Goal: Task Accomplishment & Management: Complete application form

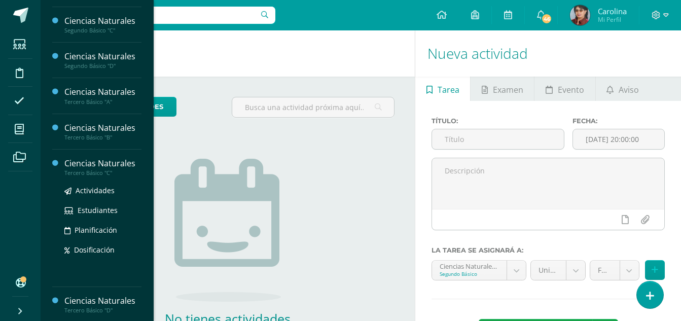
scroll to position [65, 0]
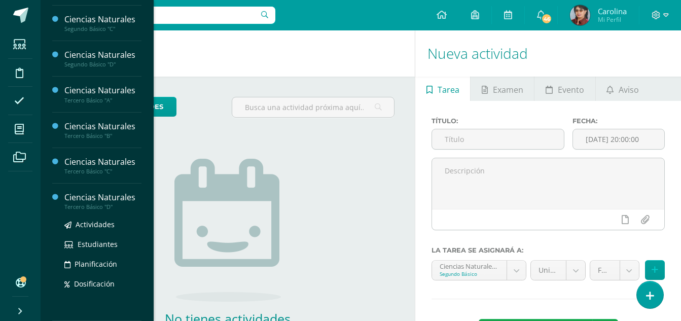
click at [119, 198] on div "Ciencias Naturales" at bounding box center [102, 198] width 77 height 12
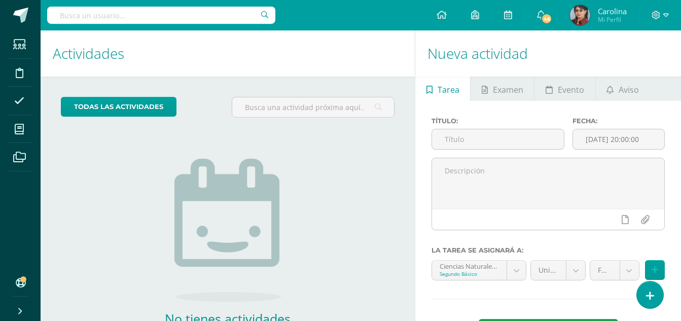
scroll to position [0, 0]
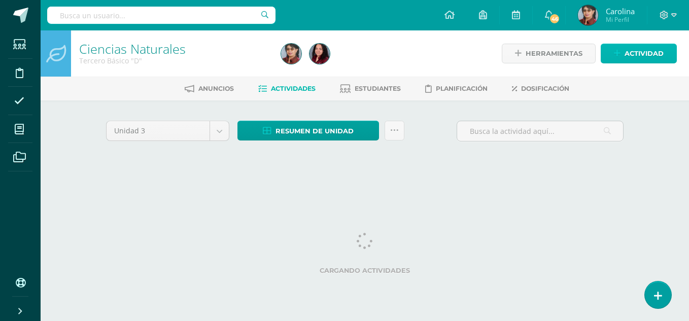
click at [646, 55] on span "Actividad" at bounding box center [644, 53] width 39 height 19
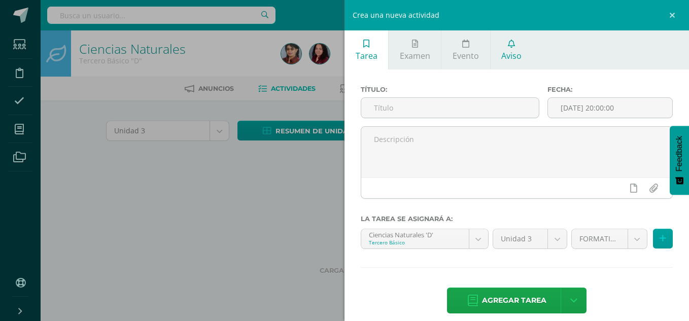
click at [525, 46] on link "Aviso" at bounding box center [512, 49] width 42 height 39
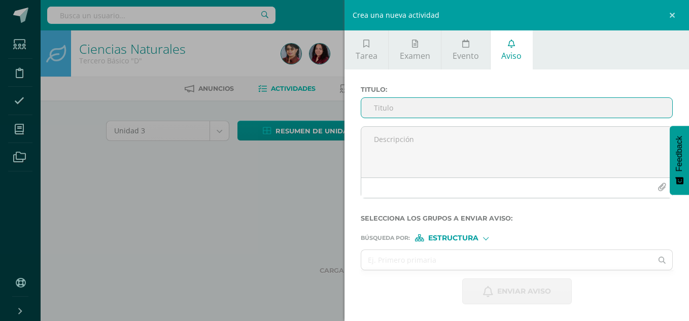
click at [432, 111] on input "Titulo :" at bounding box center [516, 108] width 311 height 20
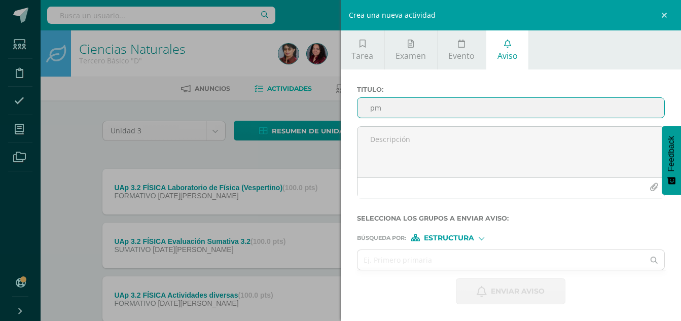
type input "p"
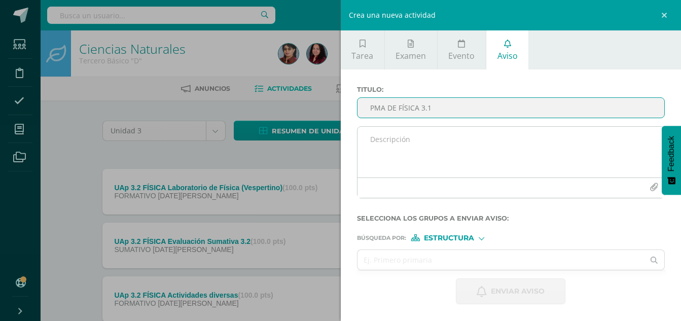
type input "PMA DE FÍSICA 3.1"
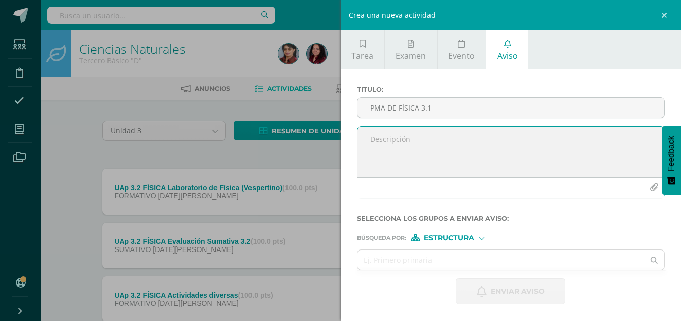
click at [424, 144] on textarea at bounding box center [511, 152] width 307 height 51
type textarea "Digital"
click at [657, 188] on icon "button" at bounding box center [654, 187] width 9 height 9
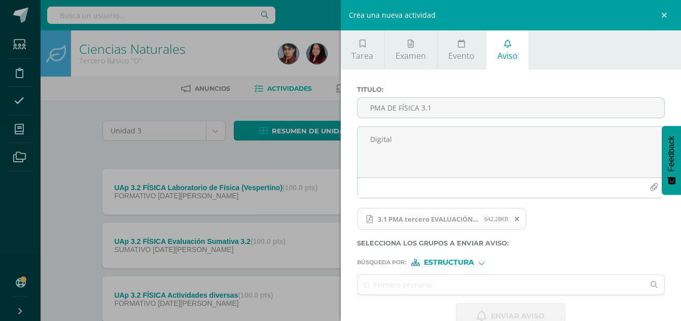
click at [522, 218] on span at bounding box center [517, 219] width 17 height 11
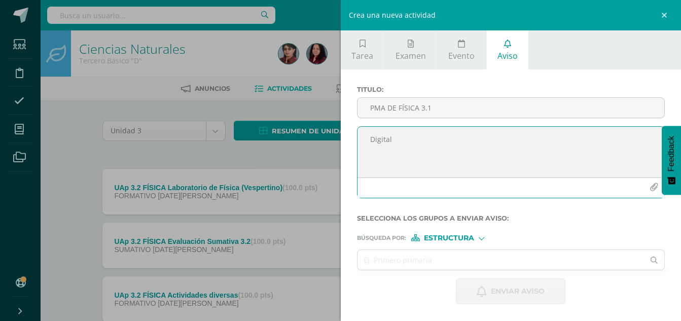
click at [656, 185] on icon "button" at bounding box center [654, 187] width 9 height 9
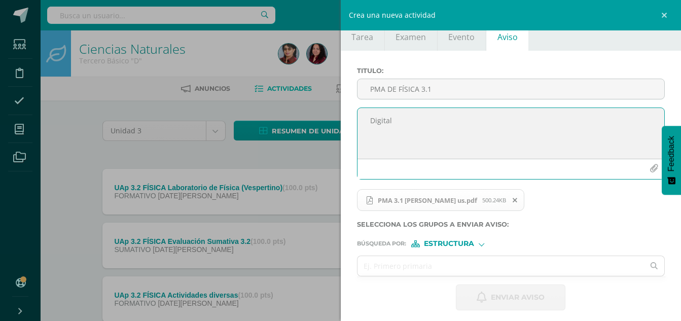
scroll to position [24, 0]
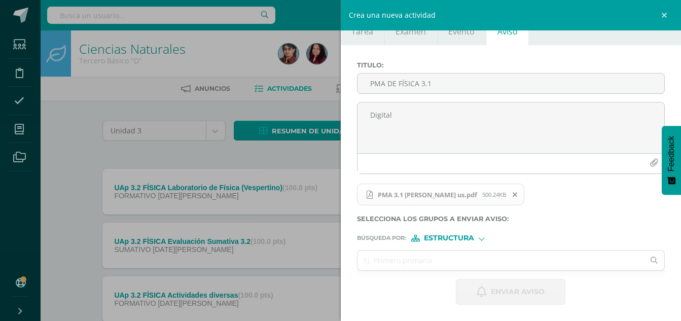
click at [484, 238] on div "Estructura" at bounding box center [449, 238] width 76 height 7
click at [445, 264] on span "Persona" at bounding box center [453, 265] width 37 height 6
click at [370, 262] on input "text" at bounding box center [501, 261] width 287 height 20
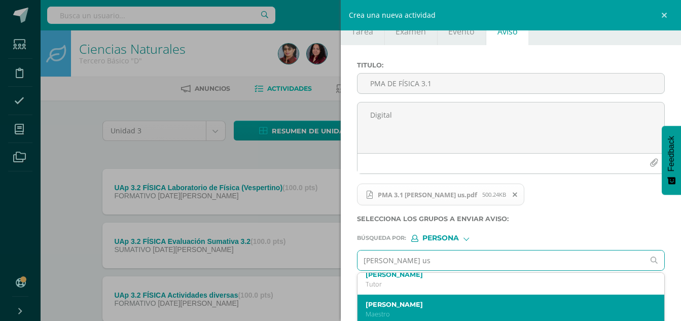
scroll to position [0, 0]
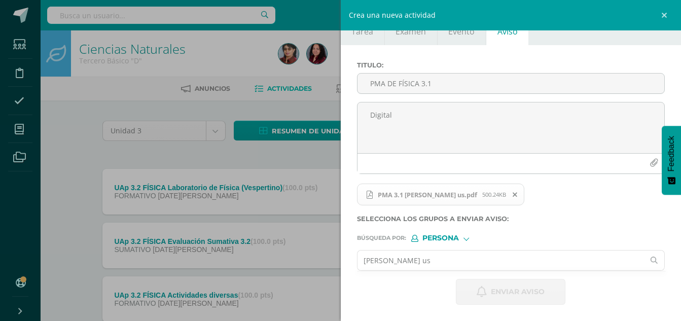
click at [447, 263] on input "[PERSON_NAME] us" at bounding box center [501, 261] width 287 height 20
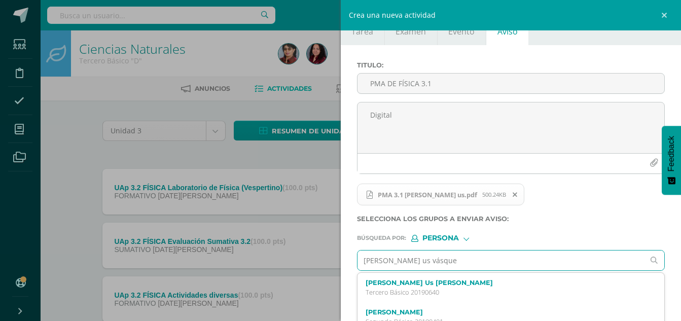
type input "[PERSON_NAME] us [PERSON_NAME]"
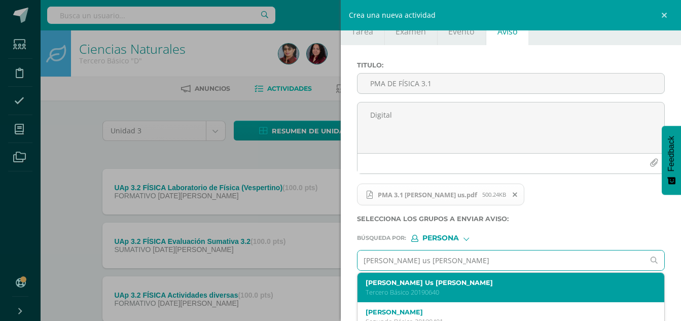
click at [391, 283] on label "[PERSON_NAME] Us [PERSON_NAME]" at bounding box center [505, 283] width 279 height 8
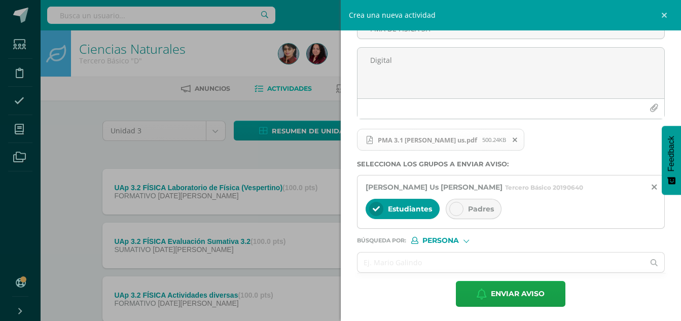
scroll to position [81, 0]
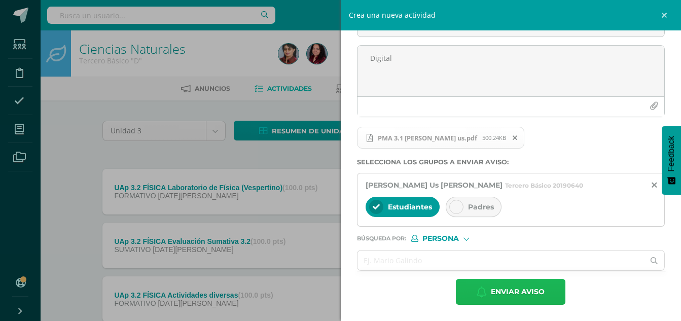
click at [530, 291] on span "Enviar aviso" at bounding box center [518, 292] width 54 height 25
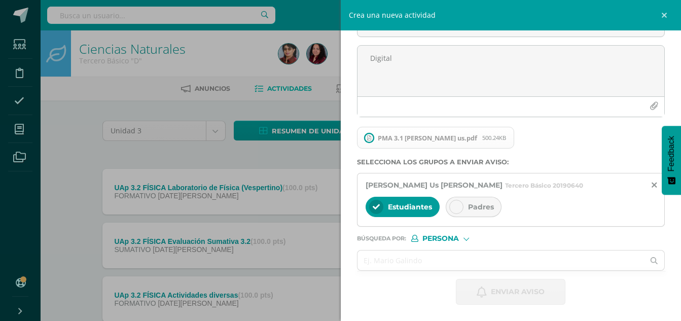
scroll to position [0, 0]
